Goal: Information Seeking & Learning: Learn about a topic

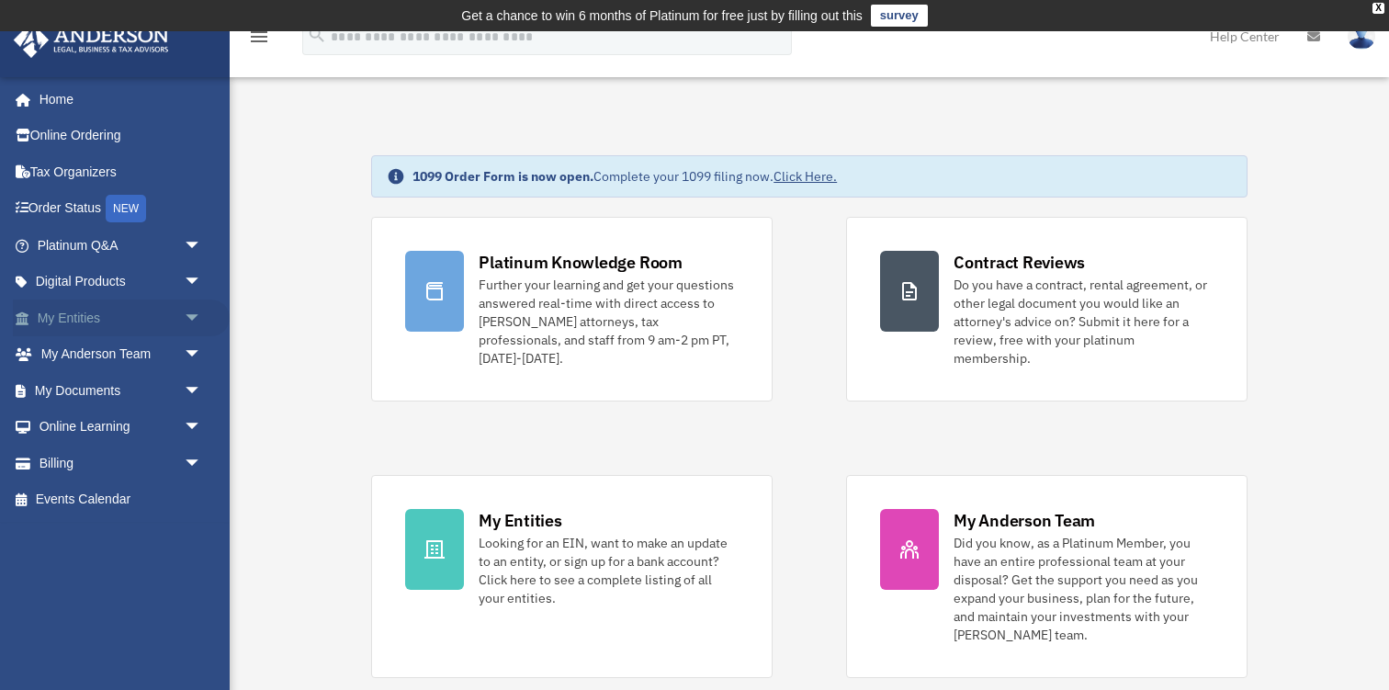
click at [101, 315] on link "My Entities arrow_drop_down" at bounding box center [121, 317] width 217 height 37
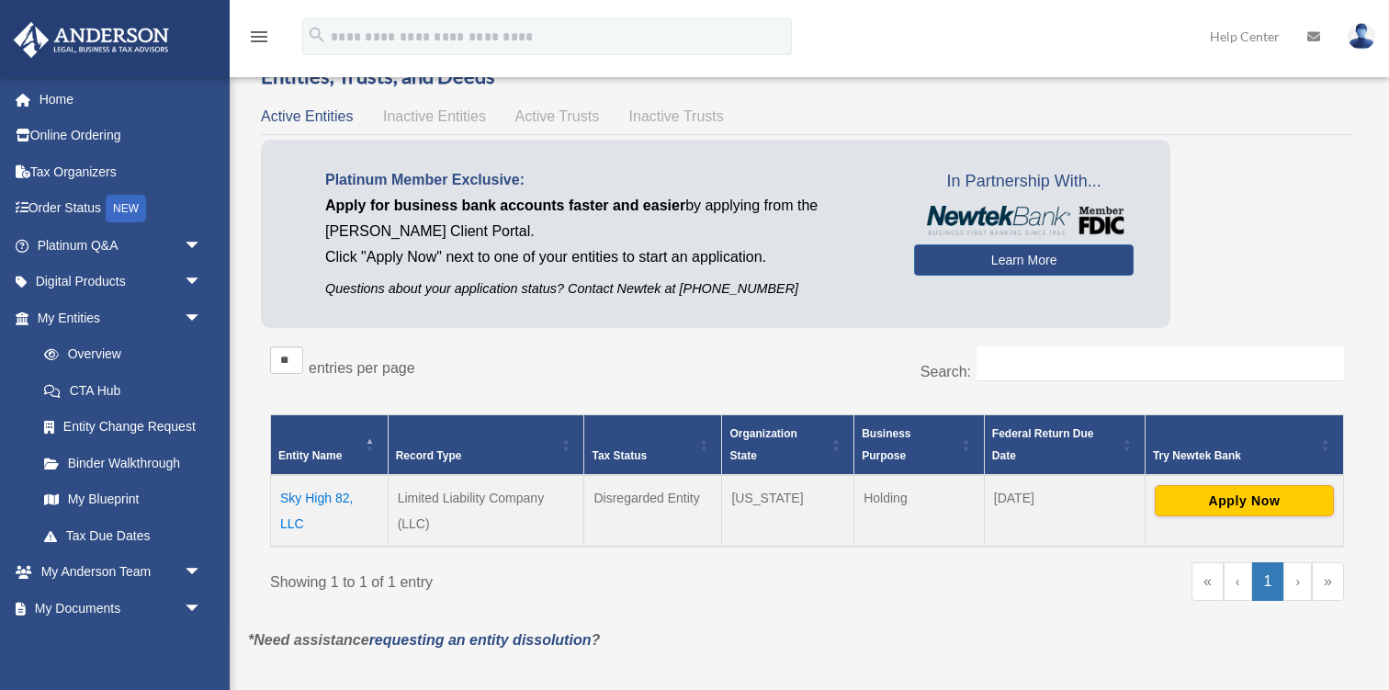
scroll to position [75, 0]
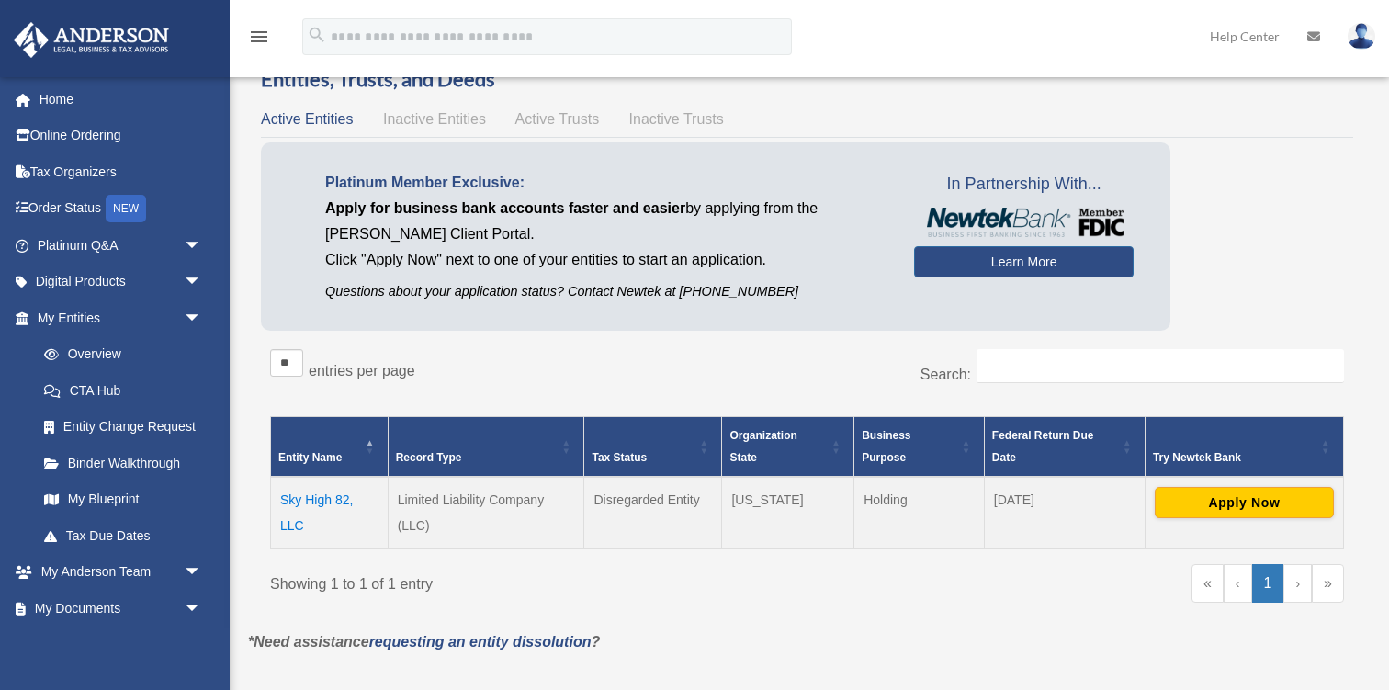
click at [300, 500] on td "Sky High 82, LLC" at bounding box center [330, 513] width 118 height 72
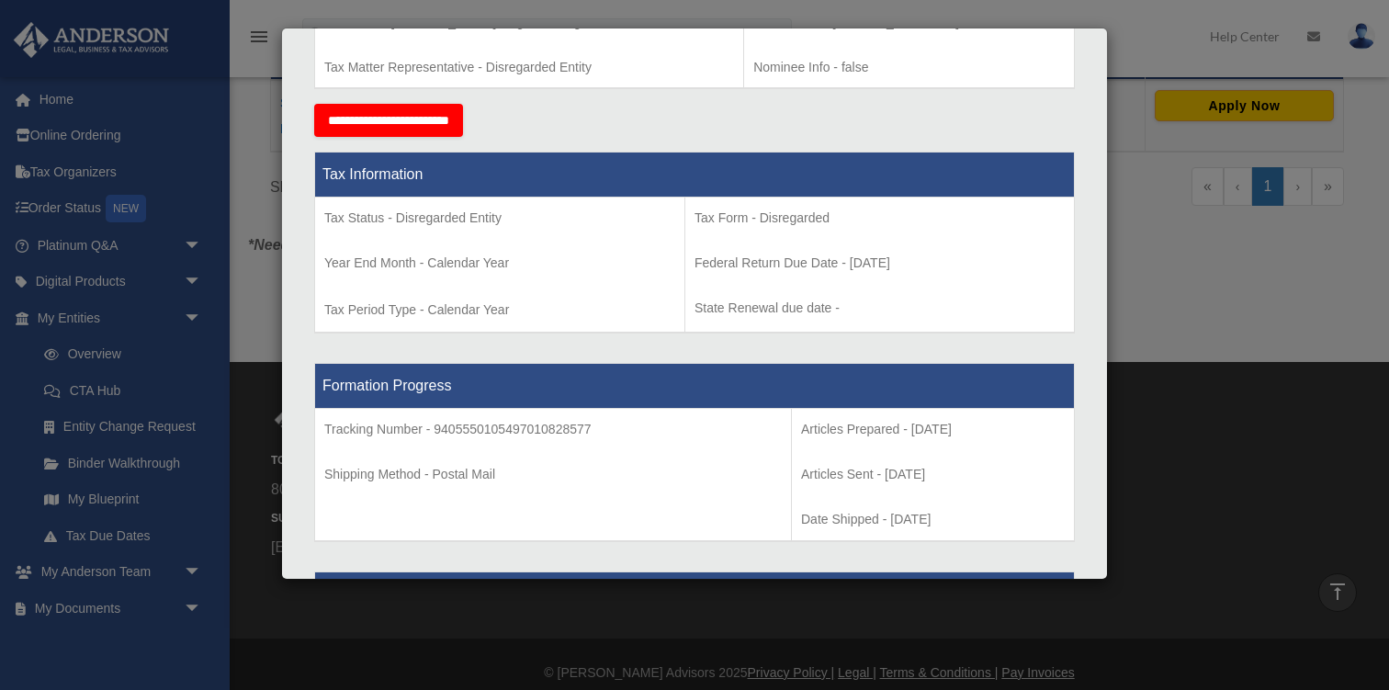
scroll to position [0, 0]
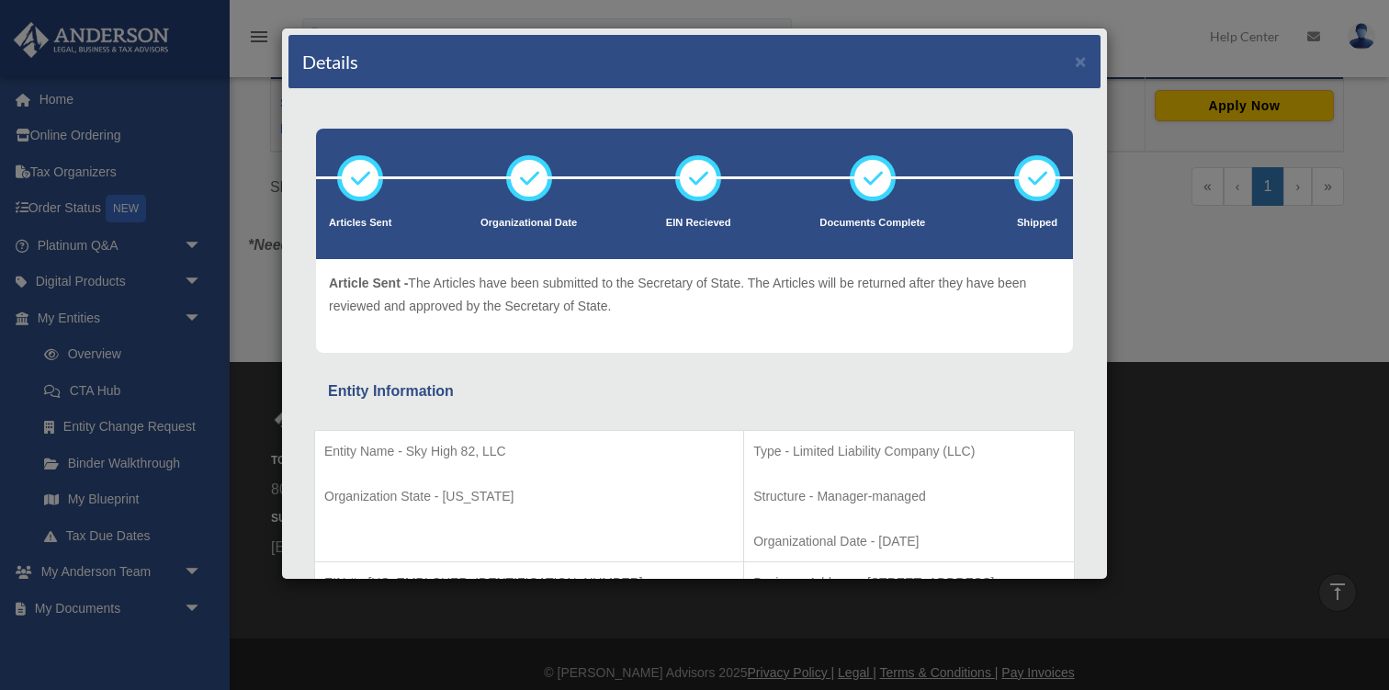
click at [1174, 324] on div "Details × Articles Sent Organizational Date" at bounding box center [694, 345] width 1389 height 690
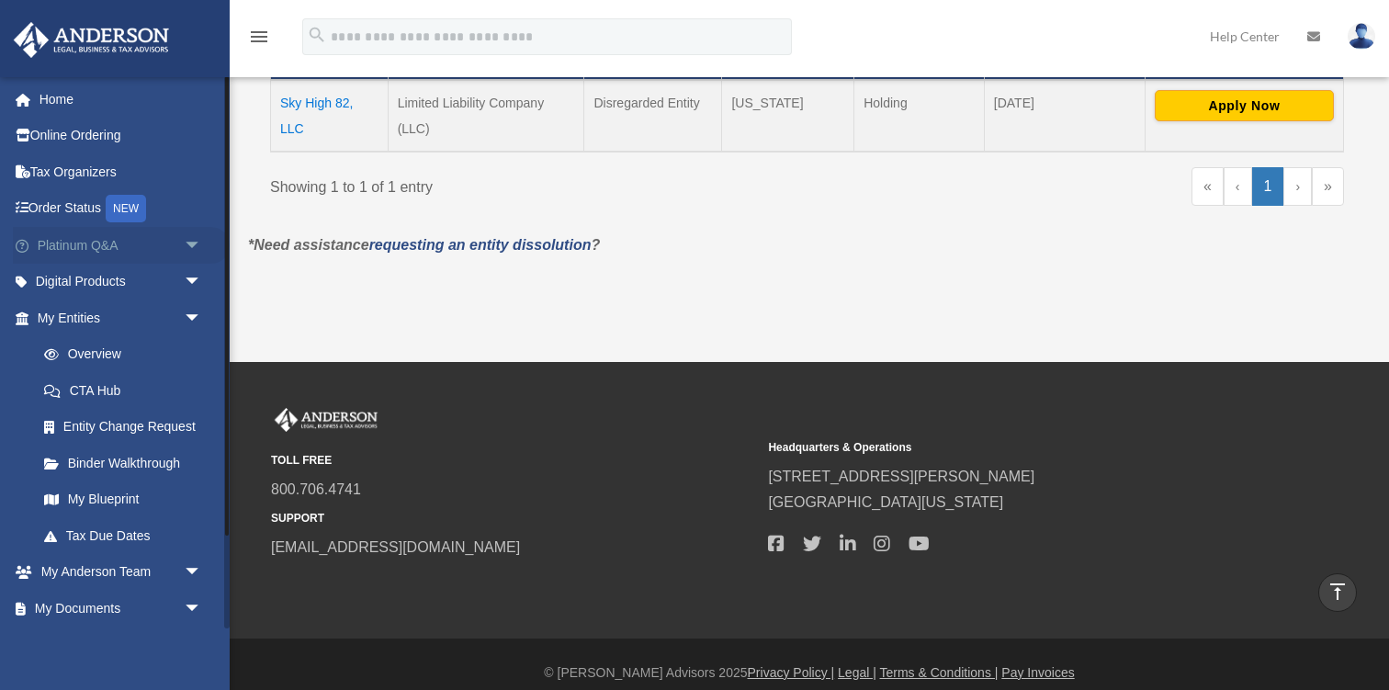
click at [154, 246] on link "Platinum Q&A arrow_drop_down" at bounding box center [121, 245] width 217 height 37
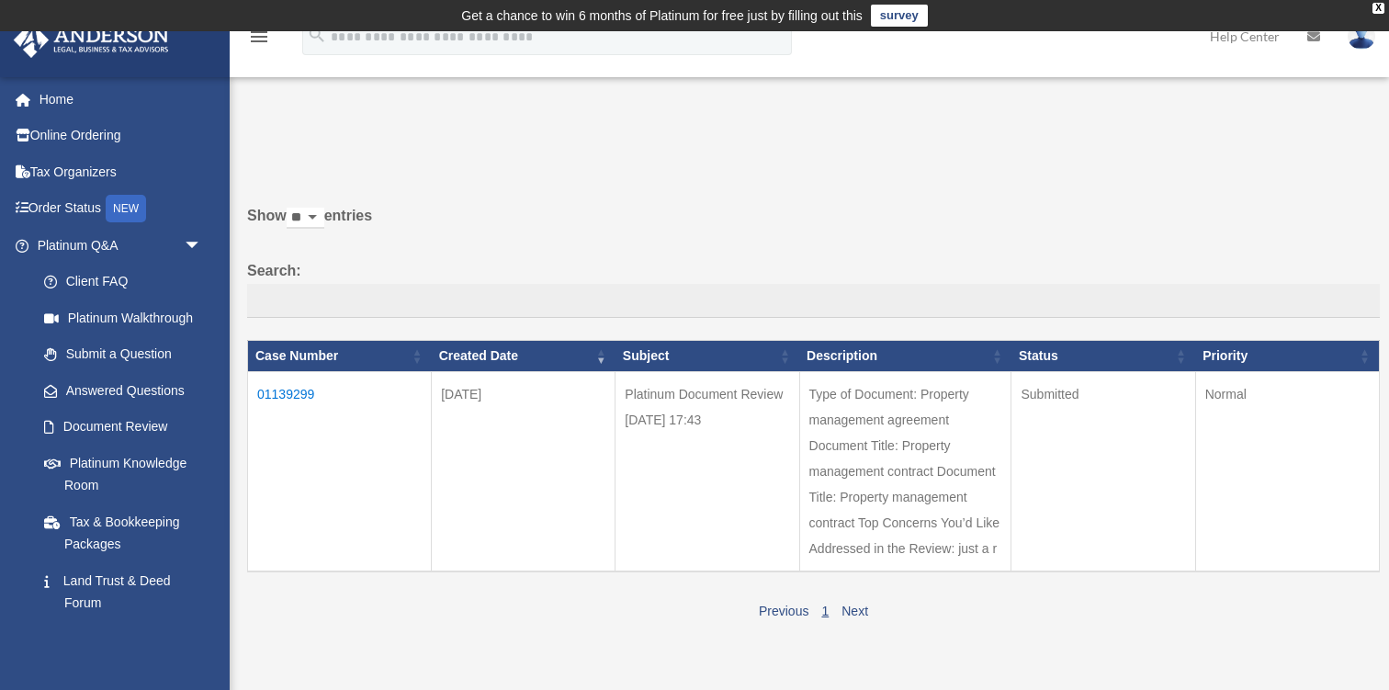
click at [288, 385] on td "01139299" at bounding box center [340, 472] width 184 height 200
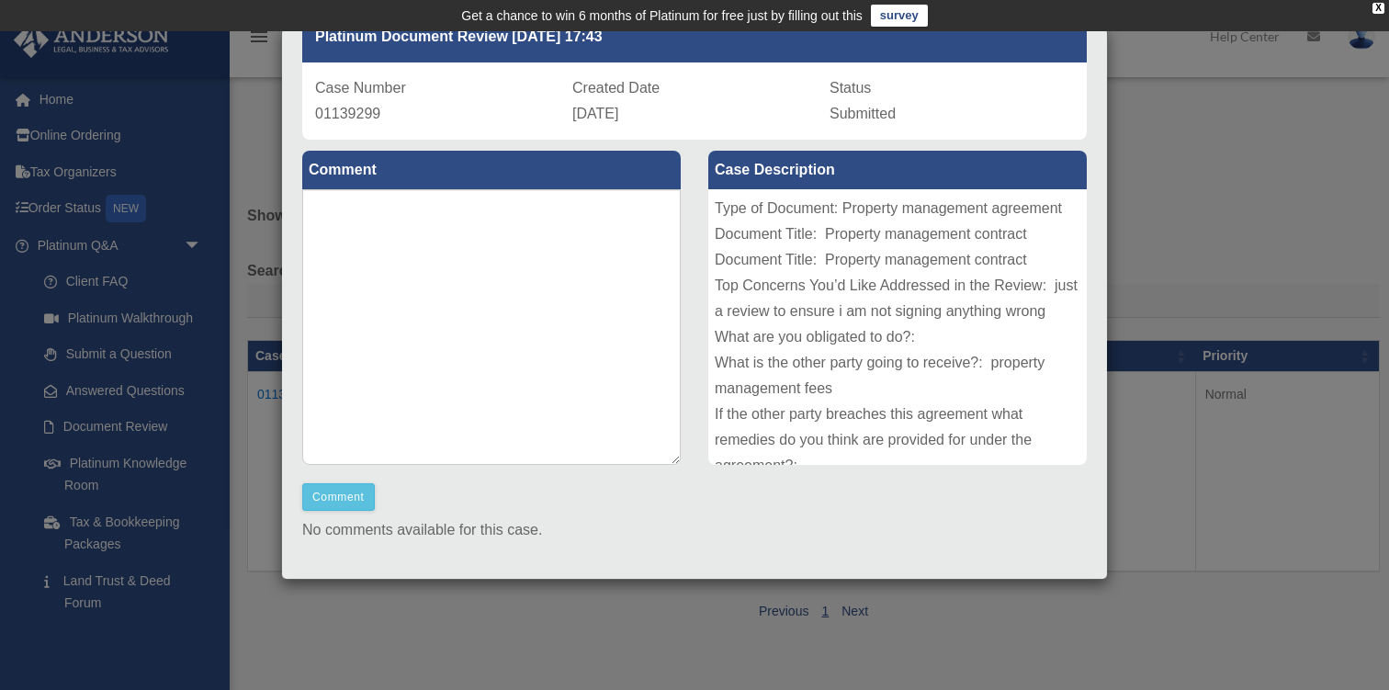
scroll to position [150, 0]
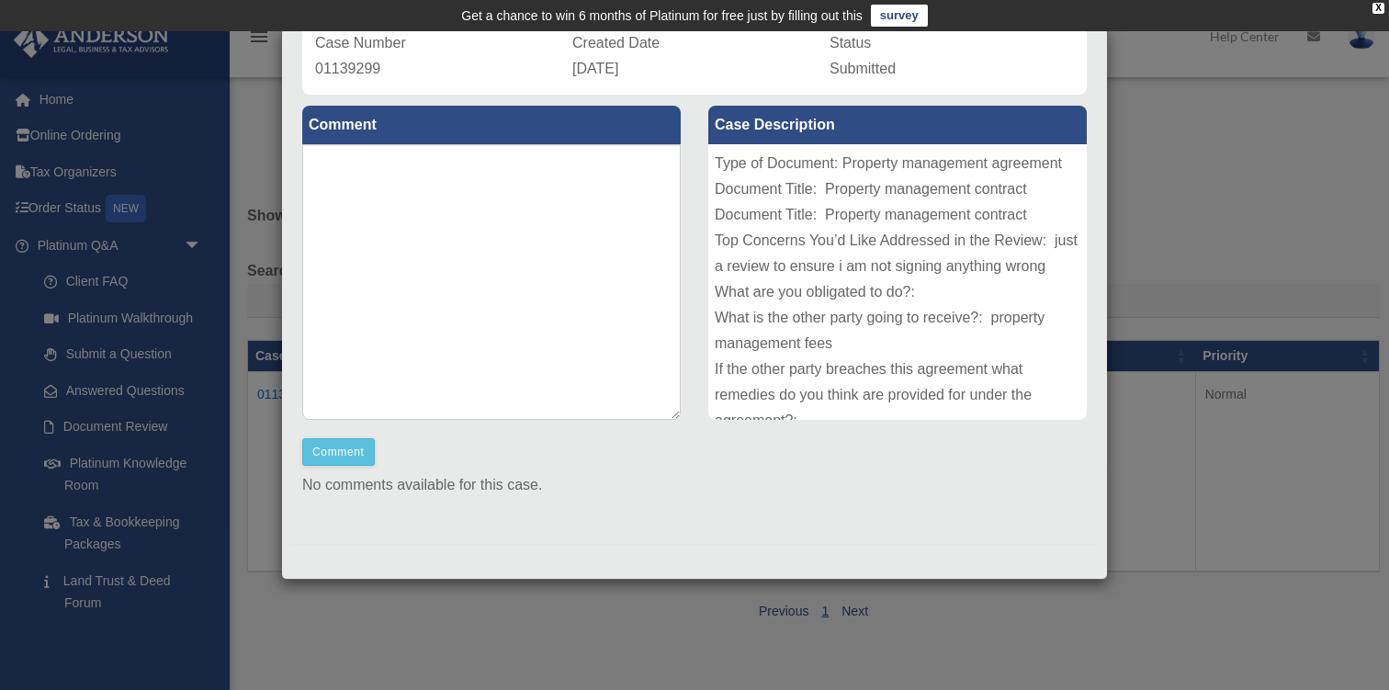
click at [142, 361] on div "Case Detail × Platinum Document Review 10/08/2025 17:43 Case Number 01139299 Cr…" at bounding box center [694, 345] width 1389 height 690
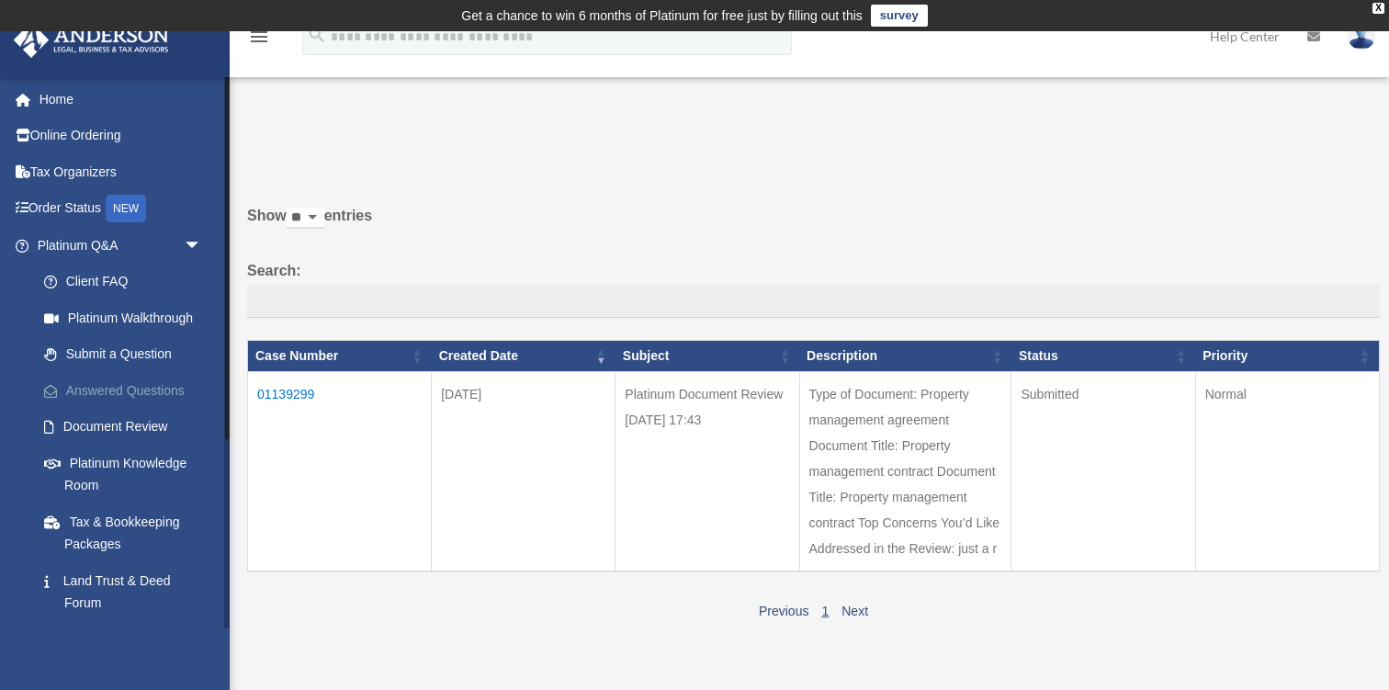
click at [141, 390] on link "Answered Questions" at bounding box center [128, 390] width 204 height 37
click at [163, 378] on link "Answered Questions" at bounding box center [128, 390] width 204 height 37
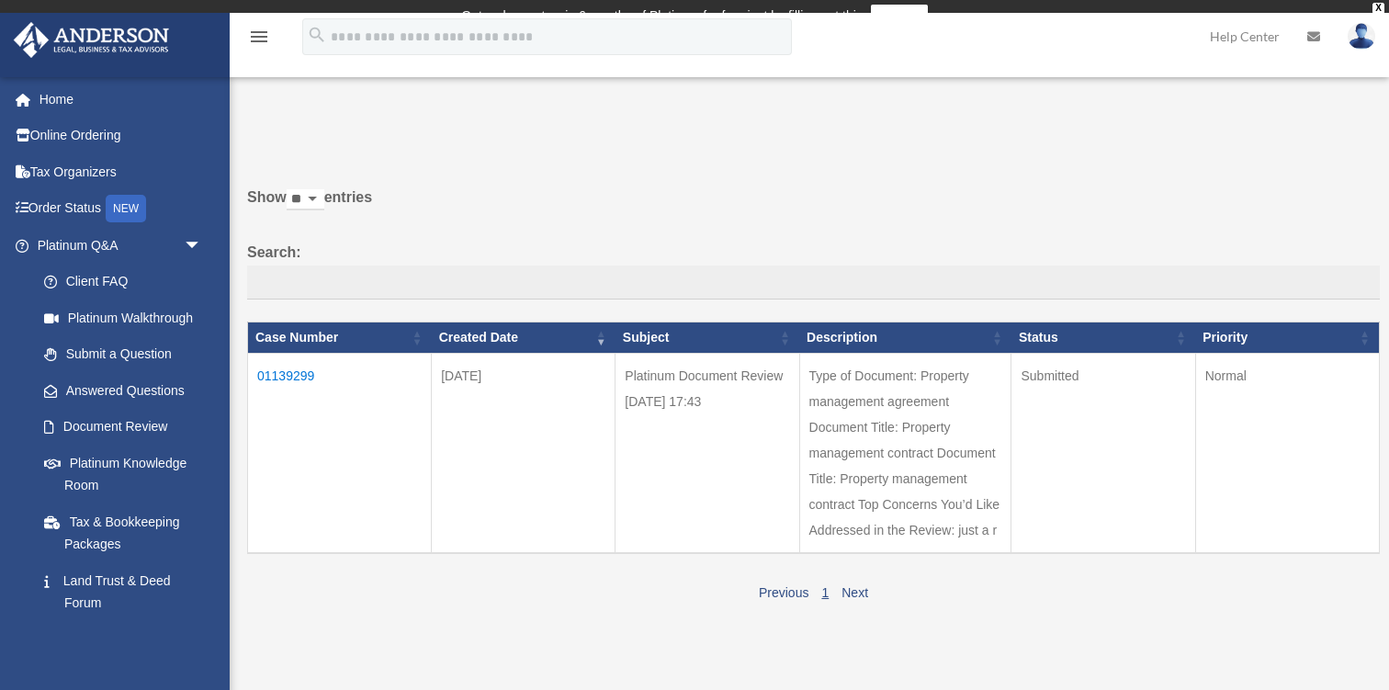
click at [298, 366] on td "01139299" at bounding box center [340, 454] width 184 height 200
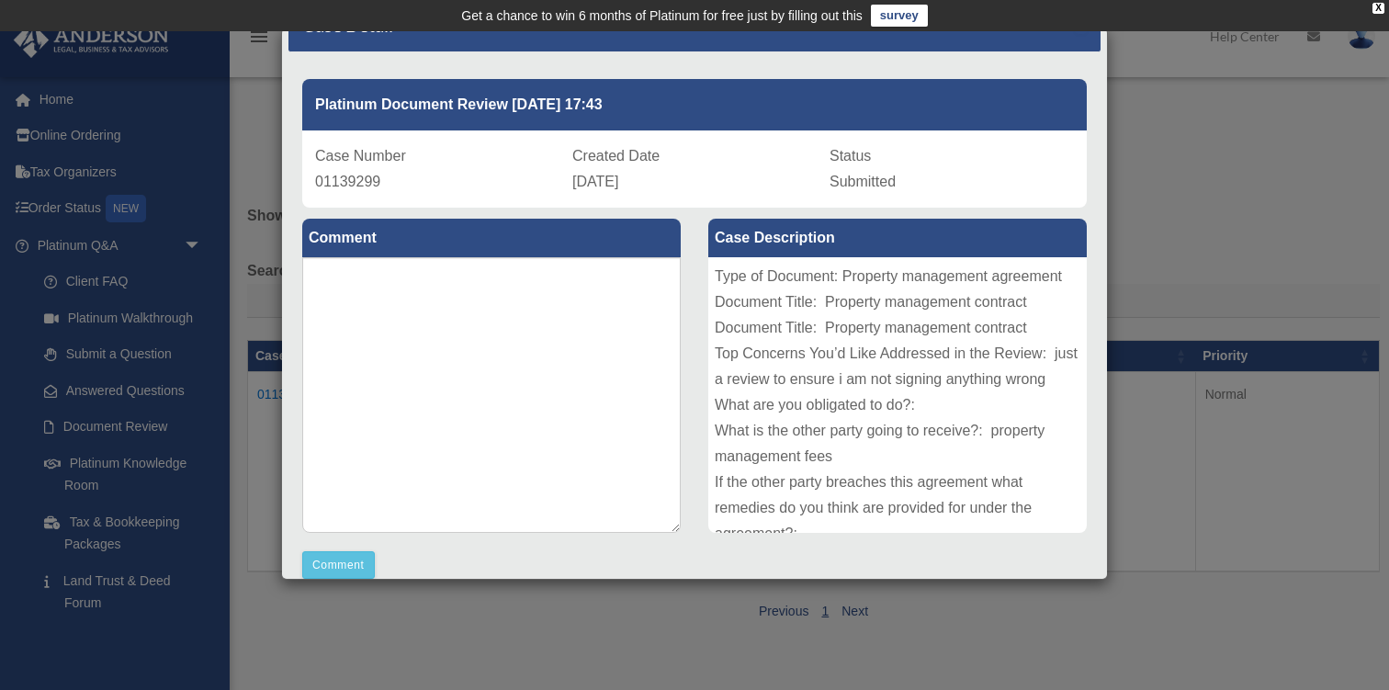
scroll to position [150, 0]
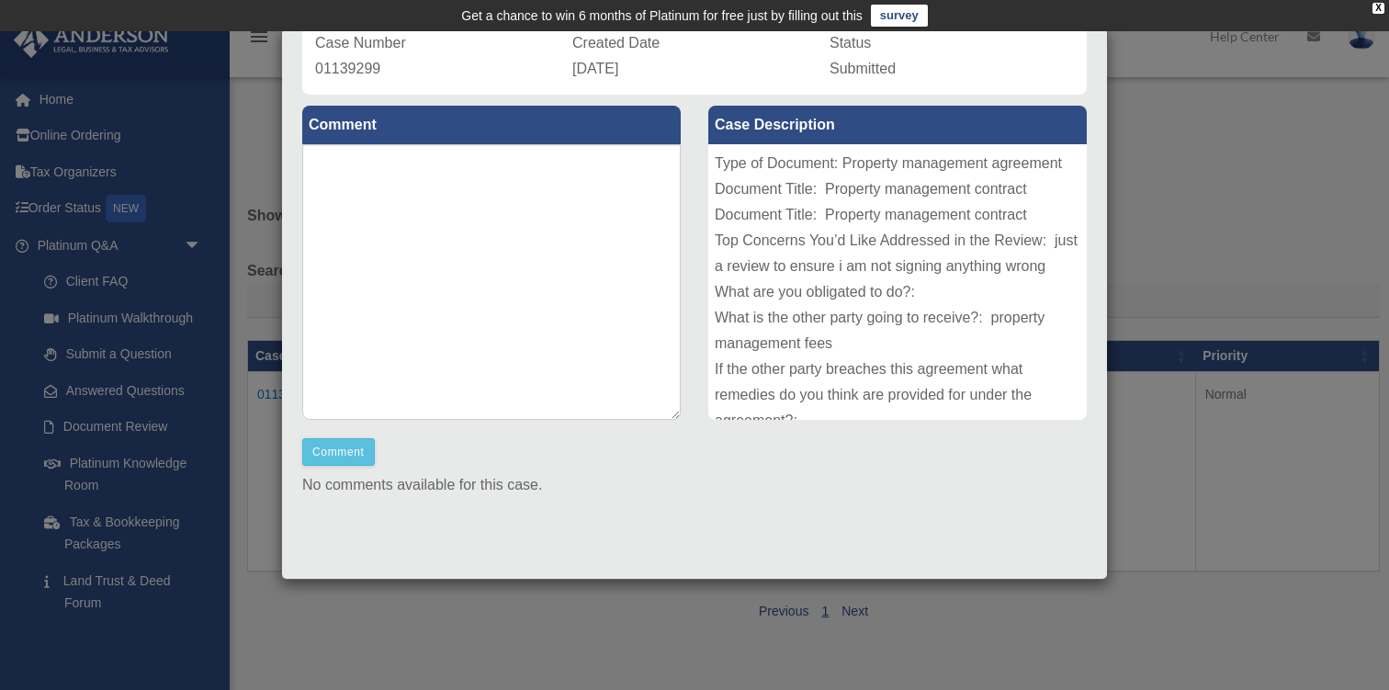
click at [1198, 165] on div "Case Detail × Platinum Document Review [DATE] 17:43 Case Number 01139299 Create…" at bounding box center [694, 345] width 1389 height 690
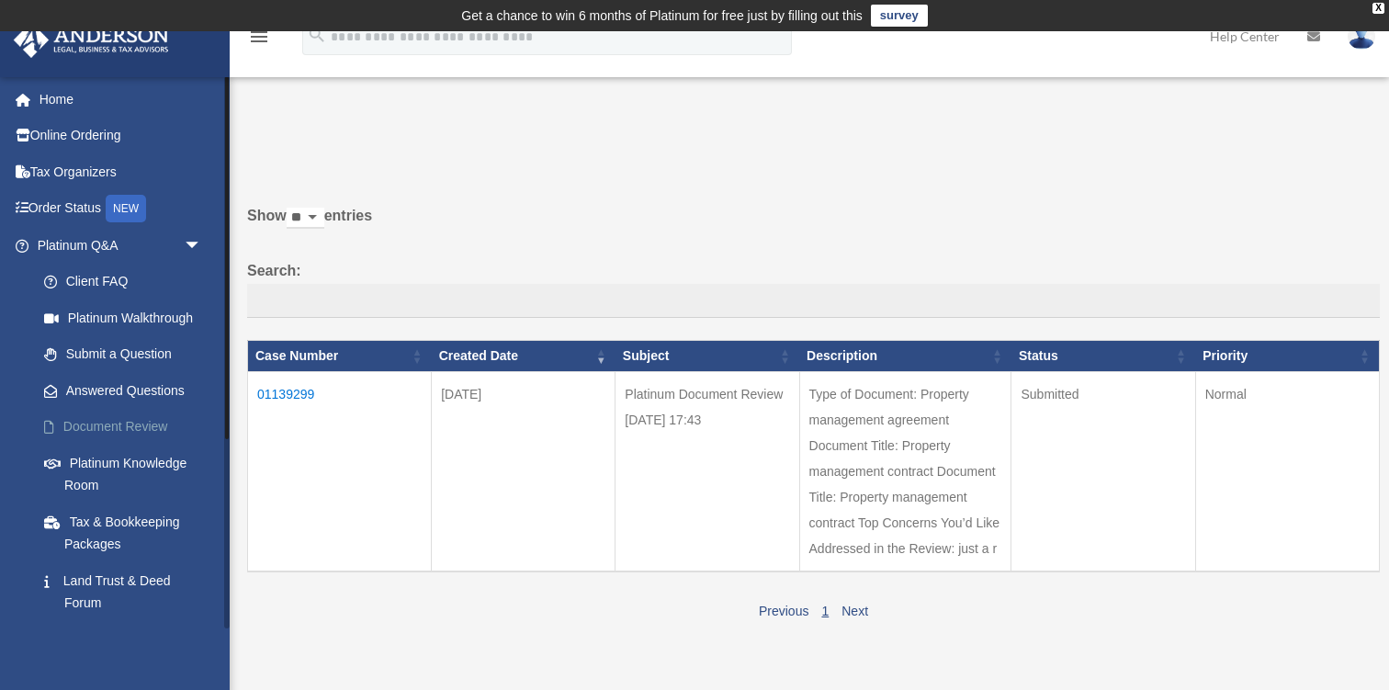
click at [147, 428] on link "Document Review" at bounding box center [128, 427] width 204 height 37
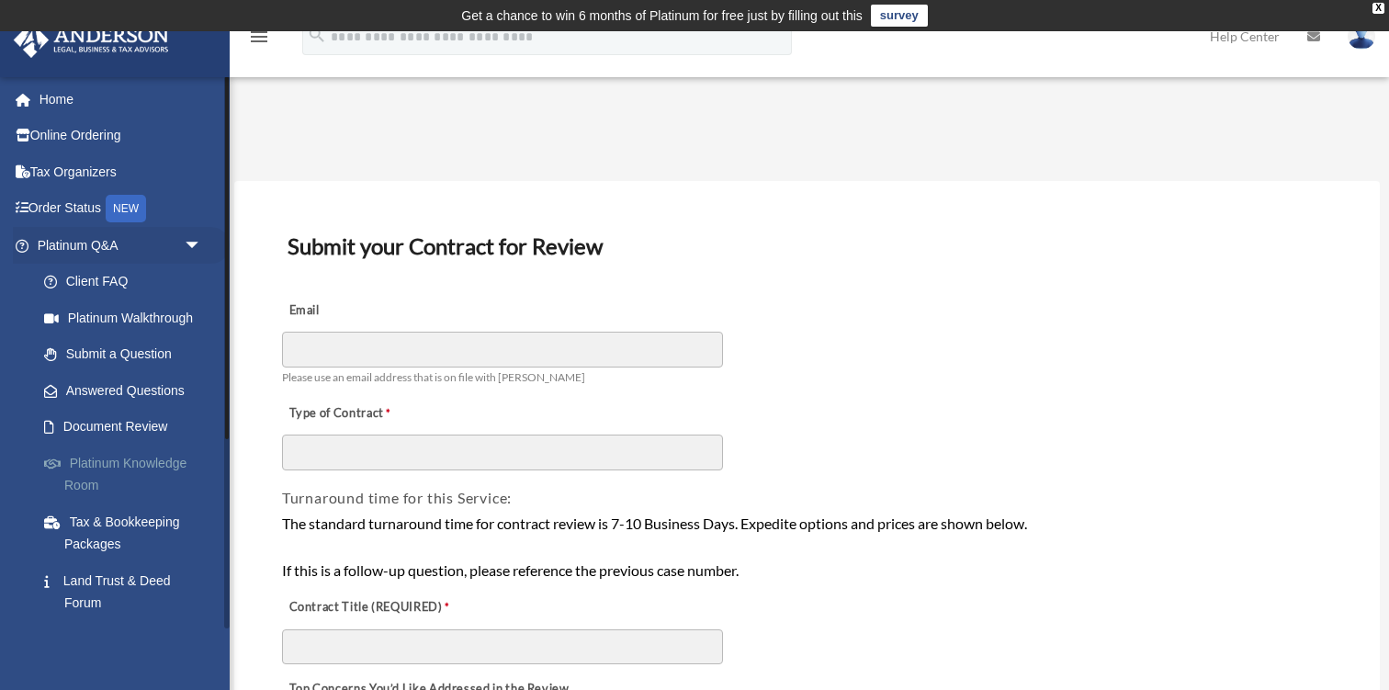
click at [153, 459] on link "Platinum Knowledge Room" at bounding box center [128, 474] width 204 height 59
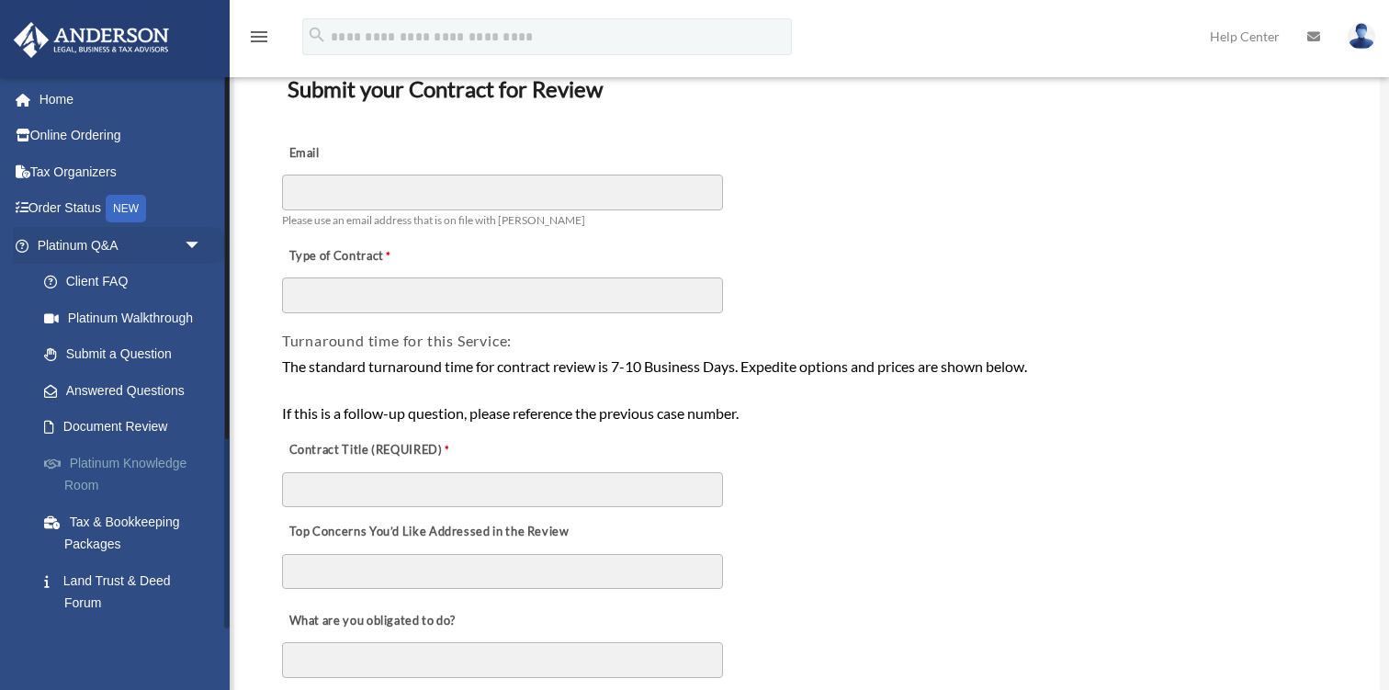
scroll to position [163, 0]
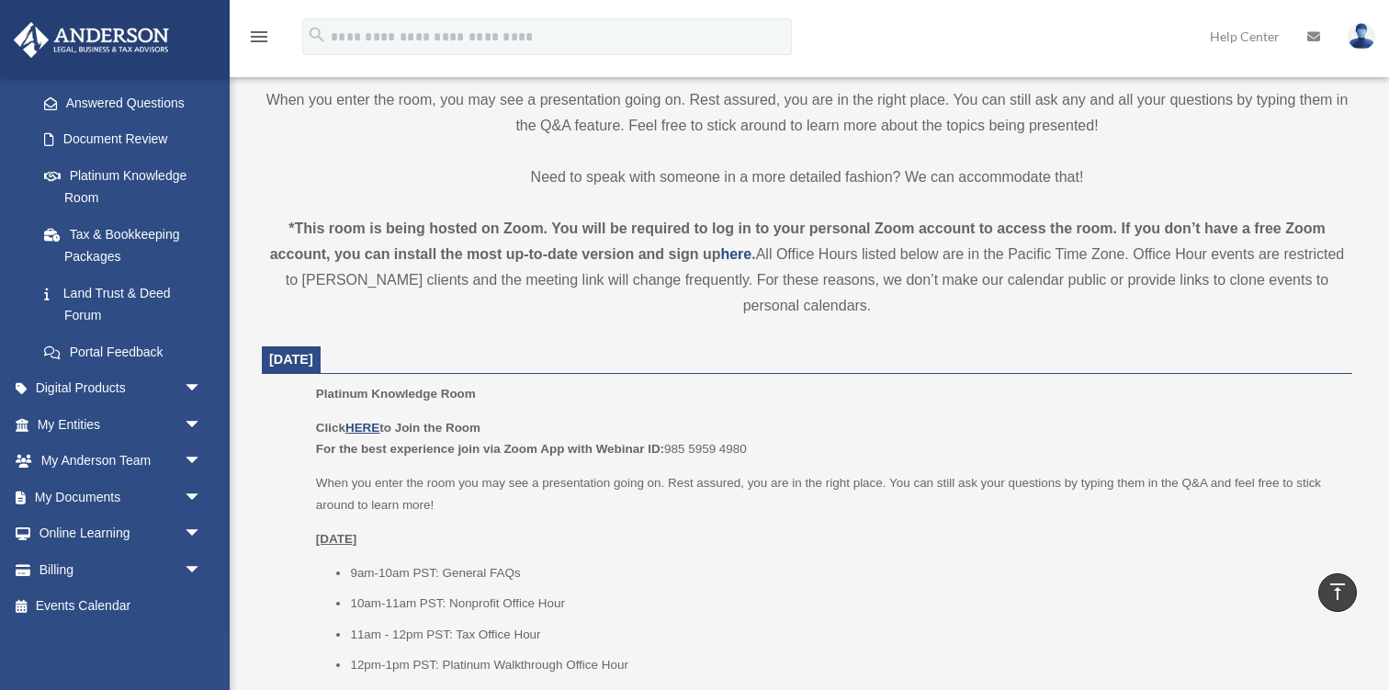
scroll to position [489, 0]
